Goal: Task Accomplishment & Management: Use online tool/utility

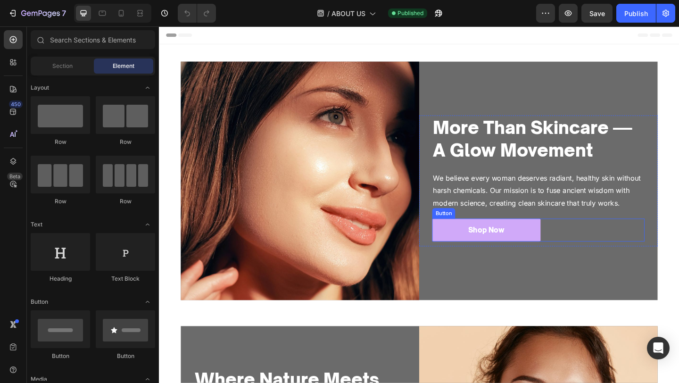
click at [555, 255] on button "Shop Now" at bounding box center [515, 247] width 118 height 25
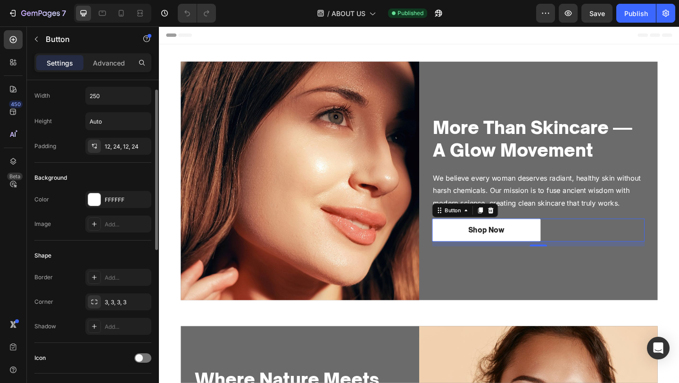
scroll to position [21, 0]
click at [110, 200] on div "FFFFFF" at bounding box center [118, 200] width 27 height 8
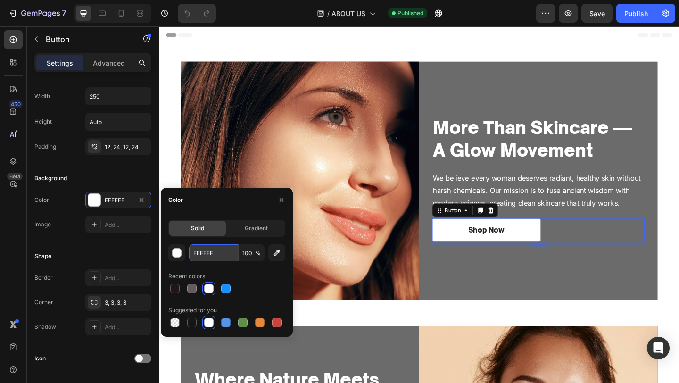
click at [205, 250] on input "FFFFFF" at bounding box center [213, 252] width 49 height 17
paste input "#8C00F7"
type input "#8C00F7"
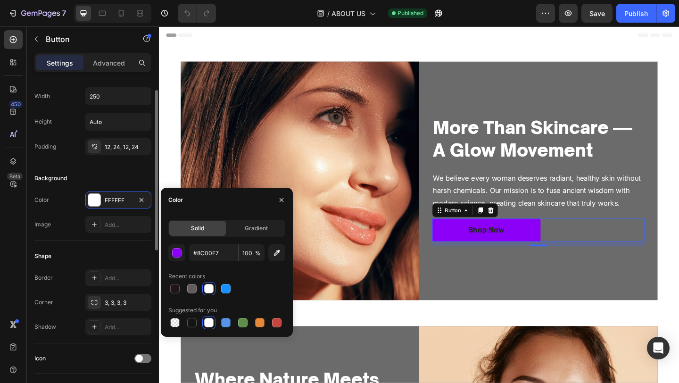
click at [98, 249] on div "Shape" at bounding box center [92, 255] width 117 height 15
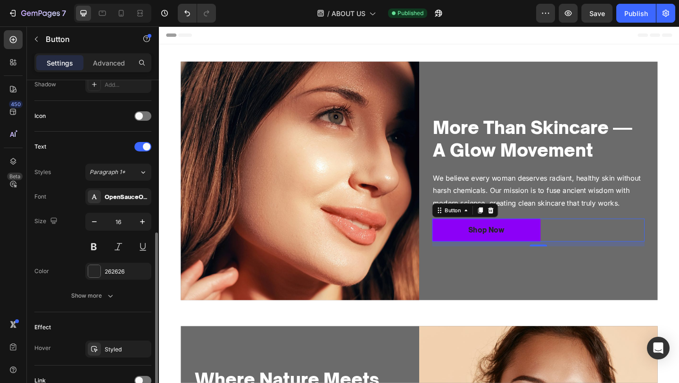
scroll to position [282, 0]
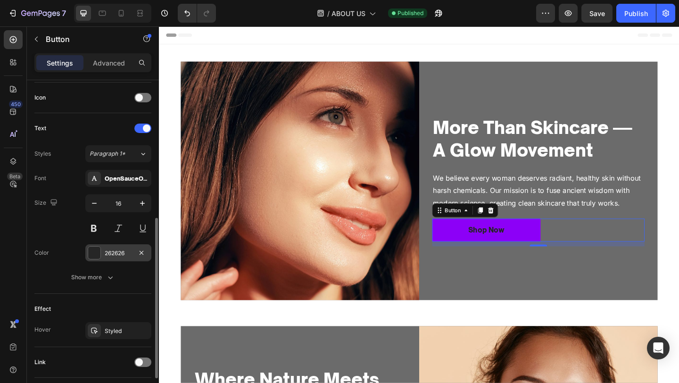
click at [108, 250] on div "262626" at bounding box center [118, 253] width 27 height 8
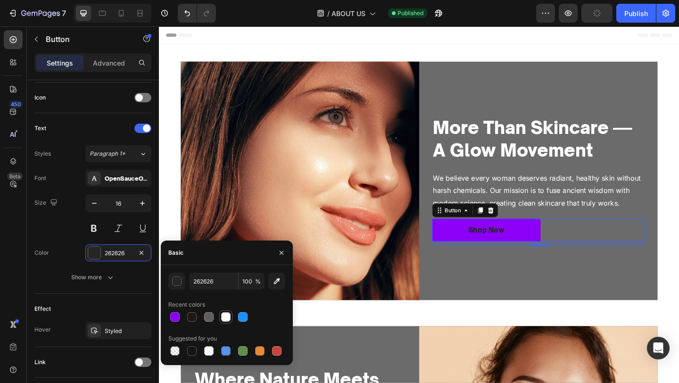
click at [220, 315] on div at bounding box center [225, 316] width 11 height 11
type input "FFFFFF"
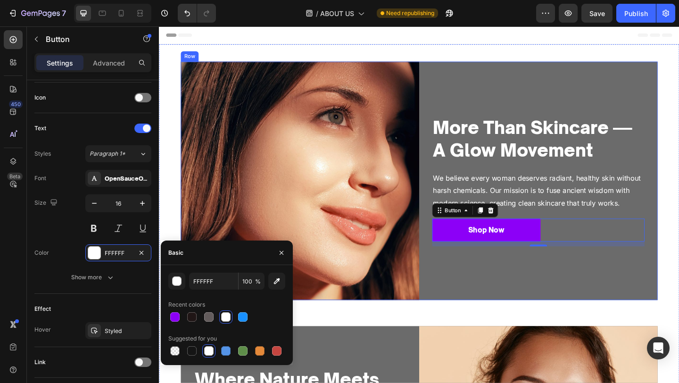
click at [491, 311] on div "More Than Skincare — A Glow Movement Heading We believe every woman deserves ra…" at bounding box center [571, 194] width 259 height 259
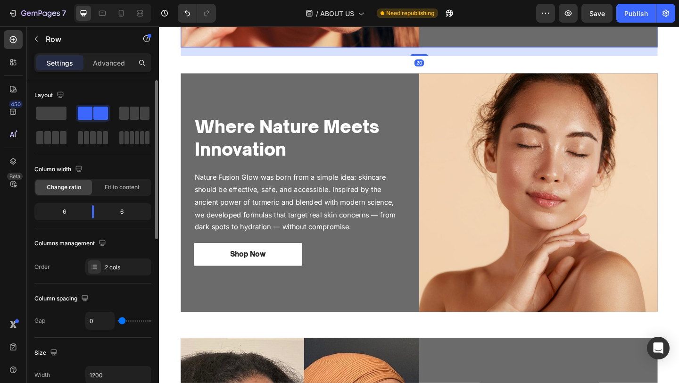
scroll to position [326, 0]
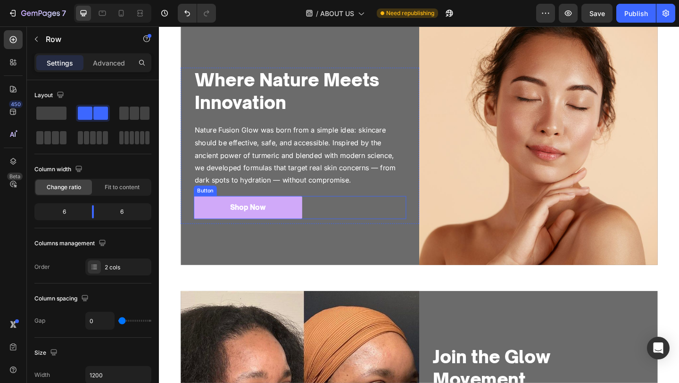
click at [301, 218] on button "Shop Now" at bounding box center [255, 223] width 118 height 25
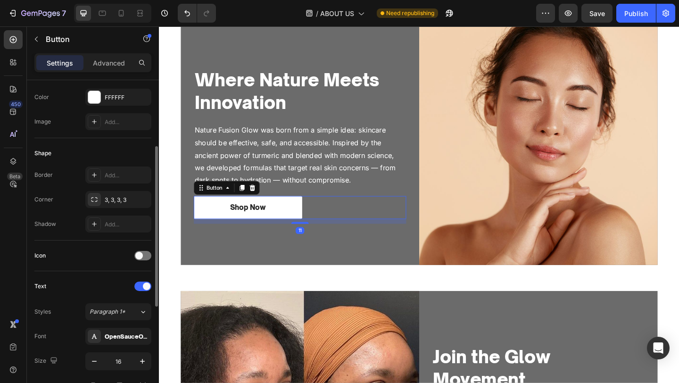
scroll to position [128, 0]
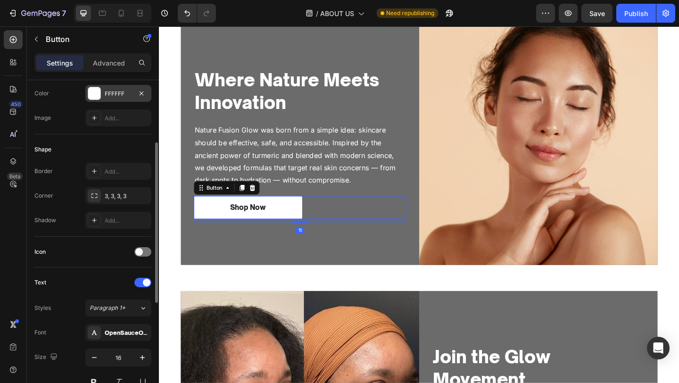
click at [106, 87] on div "FFFFFF" at bounding box center [118, 93] width 66 height 17
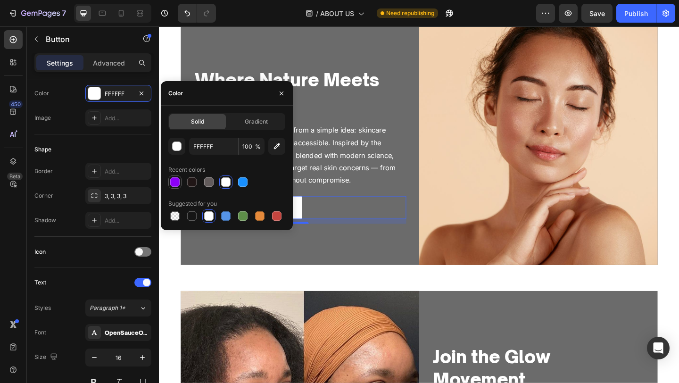
click at [174, 183] on div at bounding box center [174, 181] width 9 height 9
type input "8C00F7"
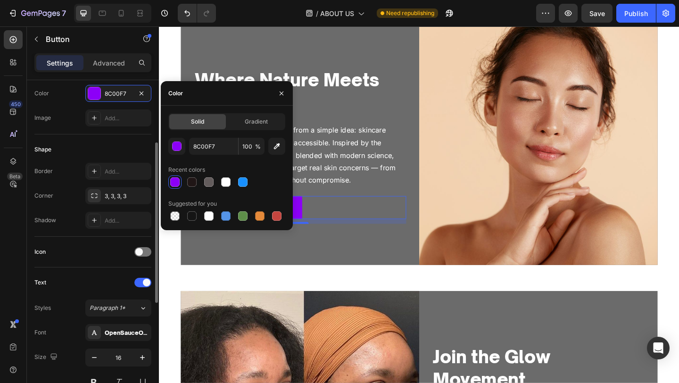
click at [65, 262] on div "Icon" at bounding box center [92, 252] width 117 height 31
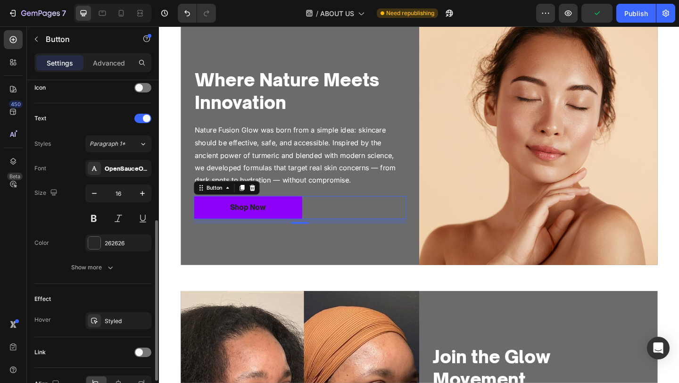
scroll to position [301, 0]
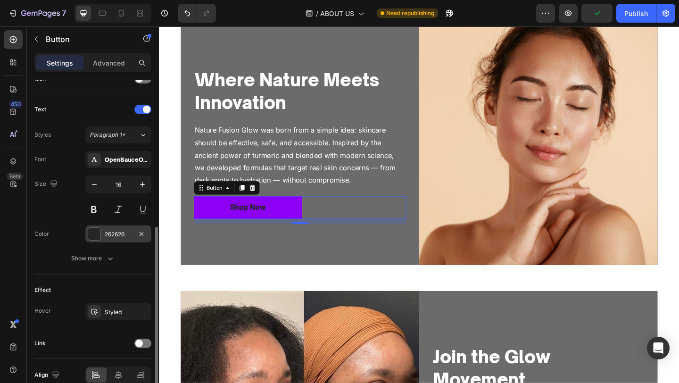
click at [125, 228] on div "262626" at bounding box center [118, 233] width 66 height 17
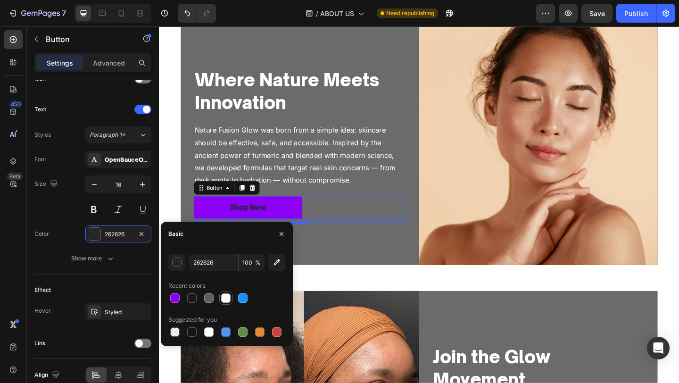
click at [226, 296] on div at bounding box center [225, 297] width 9 height 9
type input "FFFFFF"
click at [374, 278] on div "Where Nature Meets Innovation Heading Nature Fusion Glow was born from a simple…" at bounding box center [311, 155] width 259 height 259
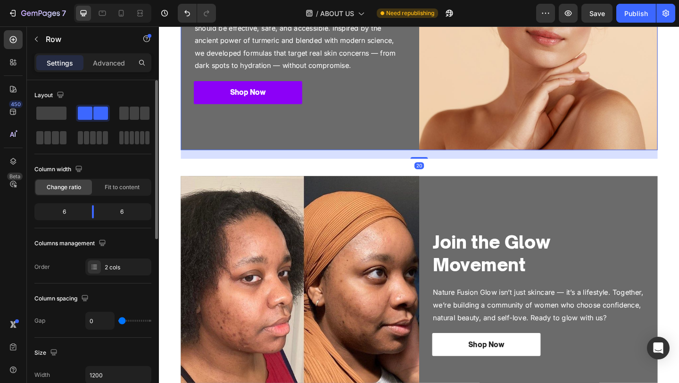
scroll to position [597, 0]
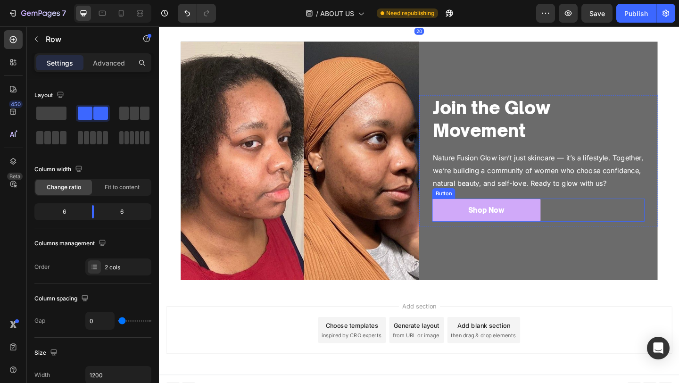
click at [559, 219] on button "Shop Now" at bounding box center [515, 225] width 118 height 25
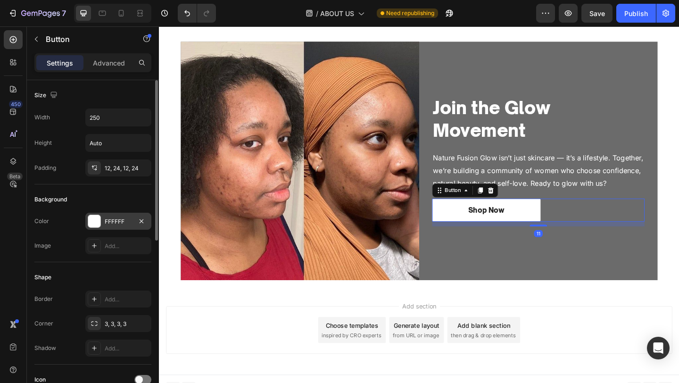
click at [113, 222] on div "FFFFFF" at bounding box center [118, 221] width 27 height 8
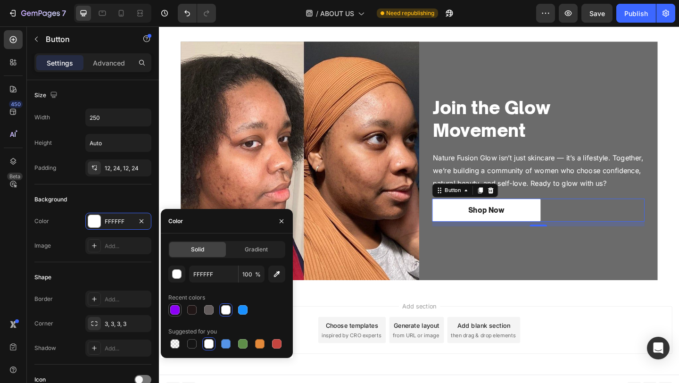
click at [169, 311] on div at bounding box center [174, 309] width 11 height 11
type input "8C00F7"
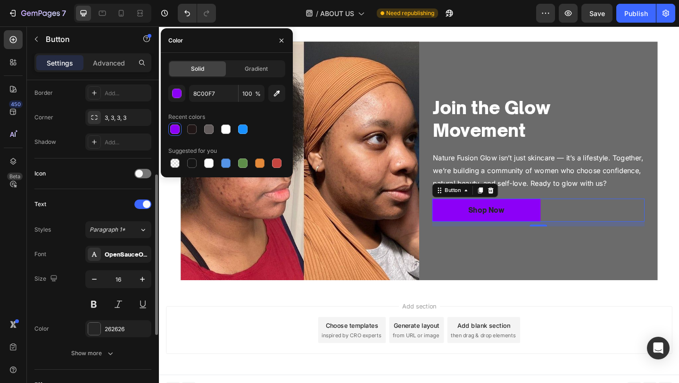
scroll to position [206, 0]
click at [105, 335] on div "262626" at bounding box center [118, 327] width 66 height 17
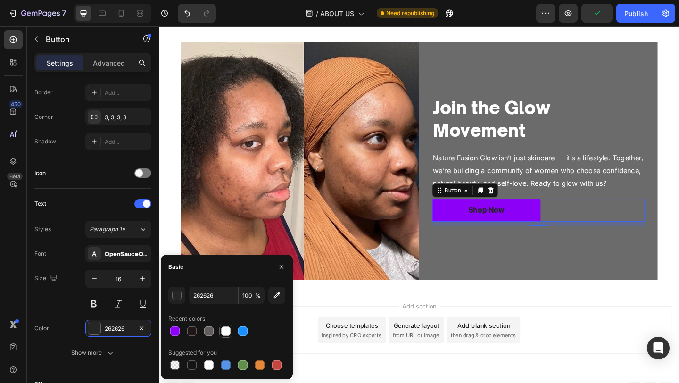
click at [226, 329] on div at bounding box center [225, 330] width 9 height 9
type input "FFFFFF"
click at [638, 11] on div "Publish" at bounding box center [636, 13] width 24 height 10
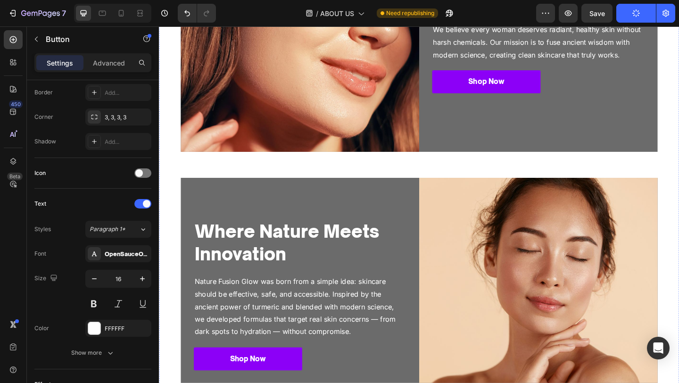
scroll to position [0, 0]
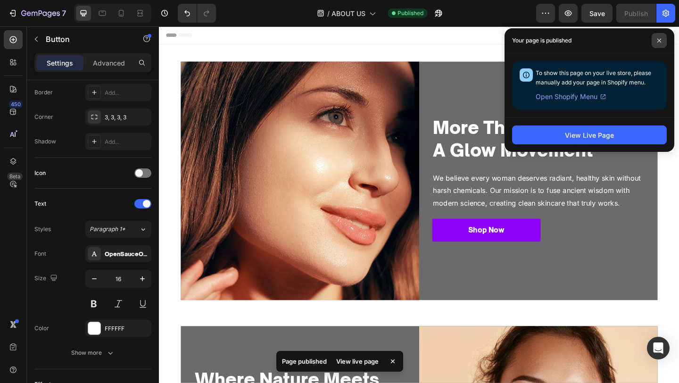
click at [656, 39] on icon at bounding box center [658, 40] width 5 height 5
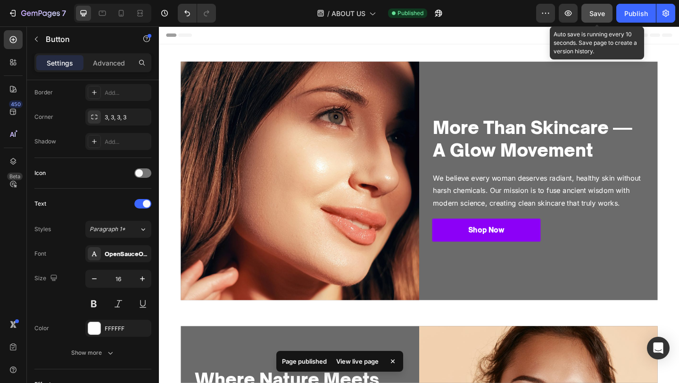
click at [591, 13] on span "Save" at bounding box center [597, 13] width 16 height 8
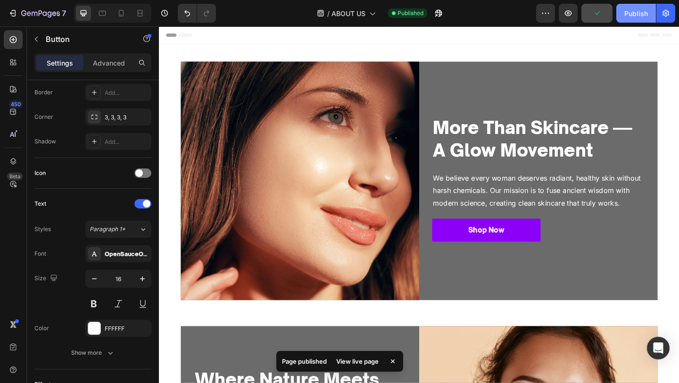
click at [630, 16] on div "Publish" at bounding box center [636, 13] width 24 height 10
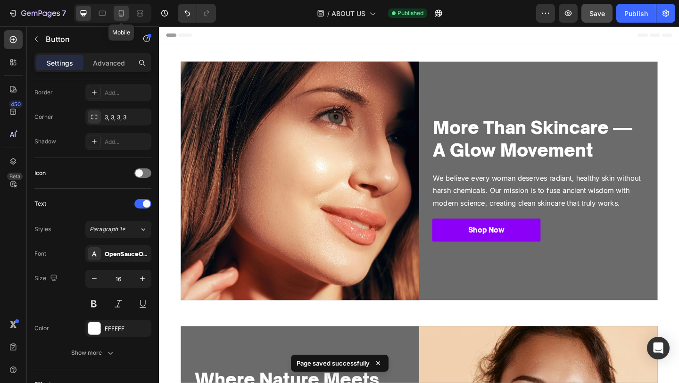
click at [122, 12] on icon at bounding box center [120, 12] width 9 height 9
type input "14"
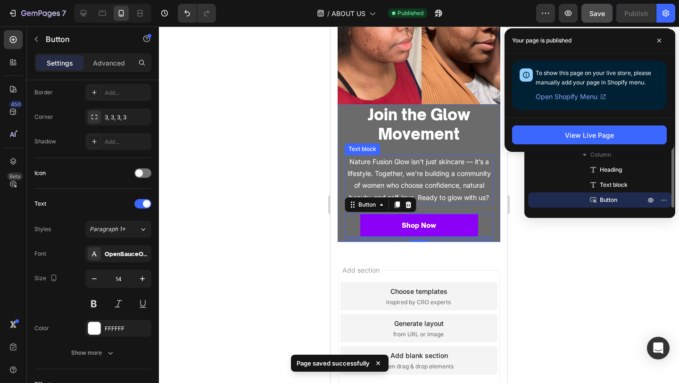
scroll to position [884, 0]
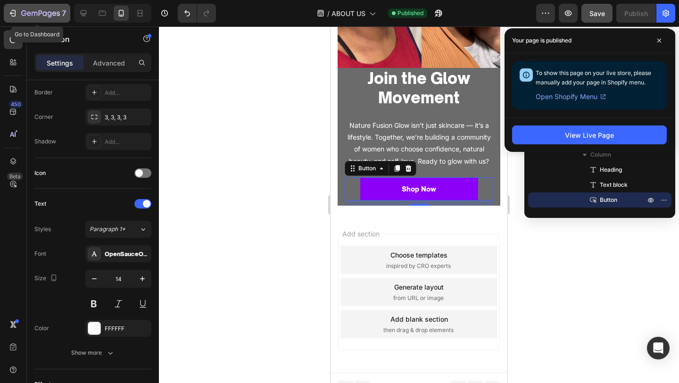
click at [24, 10] on icon "button" at bounding box center [23, 13] width 5 height 6
